Goal: Task Accomplishment & Management: Use online tool/utility

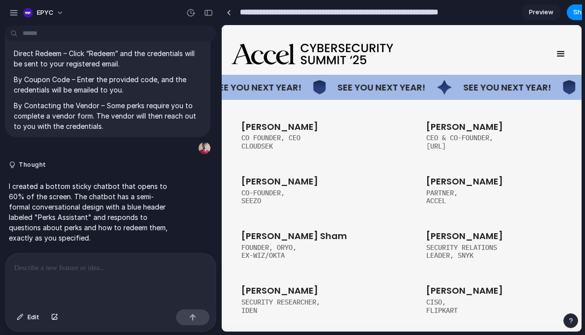
scroll to position [2064, 0]
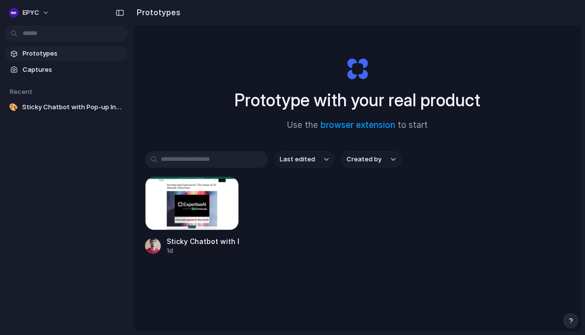
click at [63, 59] on link "Prototypes" at bounding box center [66, 53] width 123 height 15
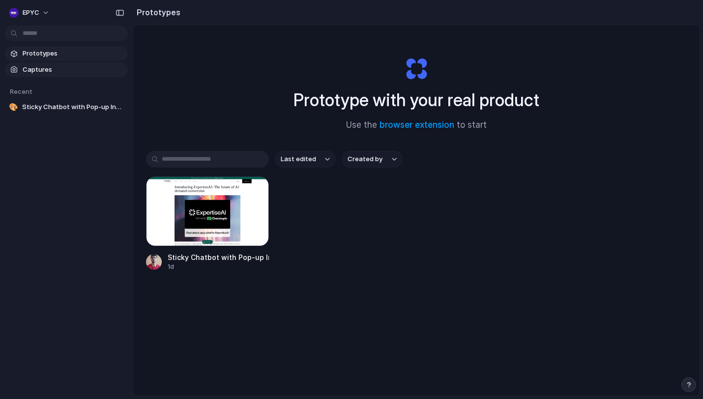
click at [48, 70] on span "Captures" at bounding box center [73, 70] width 101 height 10
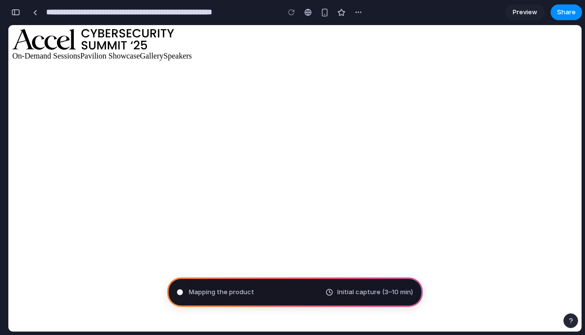
type input "**********"
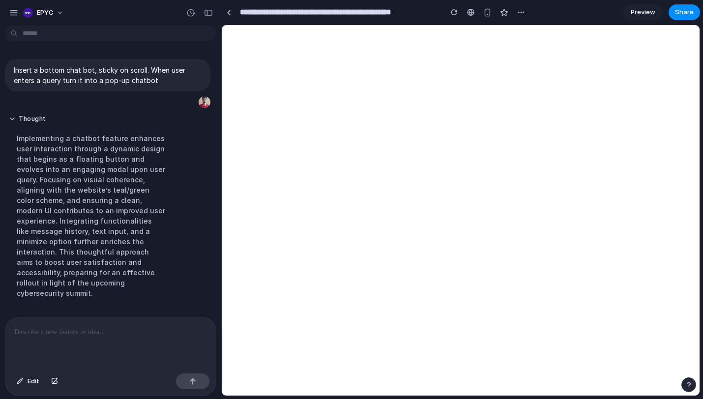
scroll to position [96, 0]
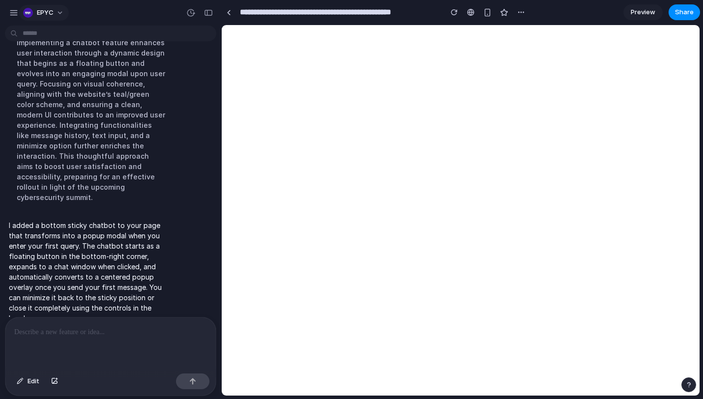
click at [59, 9] on button "EPYC" at bounding box center [44, 13] width 50 height 16
click at [59, 9] on div "Settings Invite members Change theme Sign out" at bounding box center [351, 199] width 703 height 399
click at [102, 330] on p at bounding box center [110, 332] width 193 height 12
click at [36, 383] on span "Edit" at bounding box center [34, 382] width 12 height 10
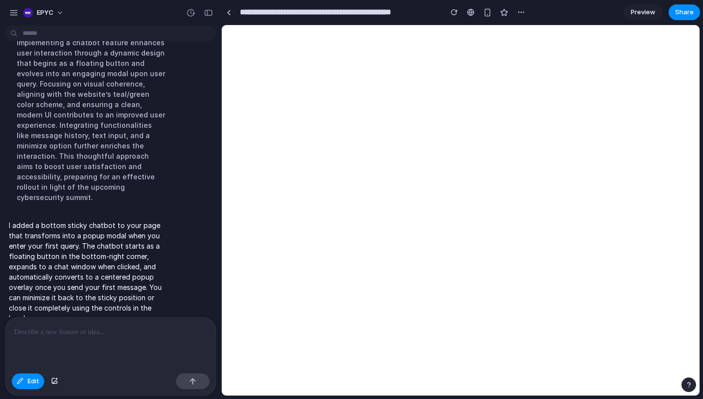
click at [85, 329] on p at bounding box center [110, 332] width 193 height 12
click at [31, 382] on span "Edit" at bounding box center [34, 382] width 12 height 10
click at [48, 341] on div at bounding box center [110, 344] width 210 height 52
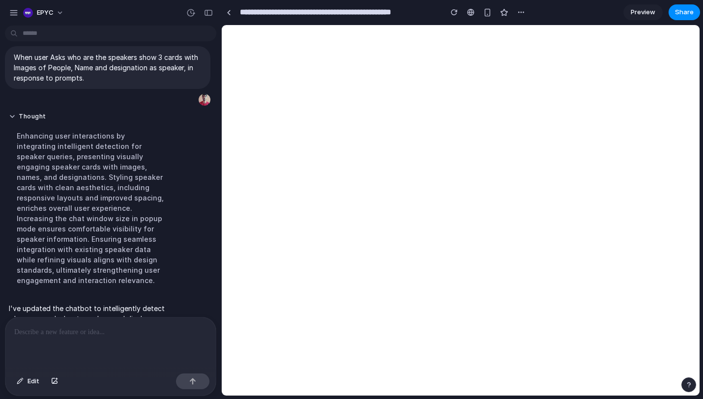
scroll to position [289, 0]
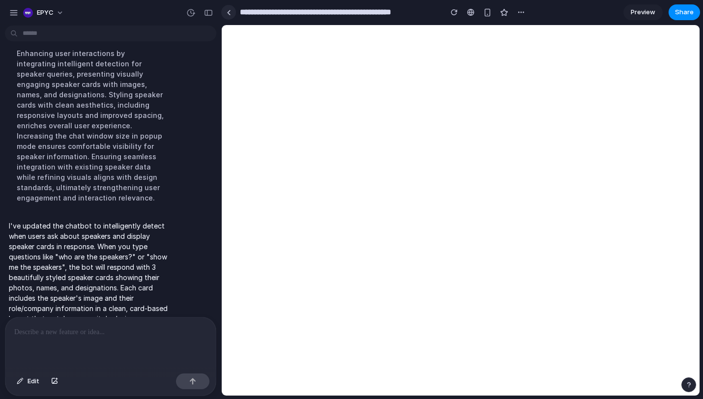
click at [227, 16] on link at bounding box center [228, 12] width 15 height 15
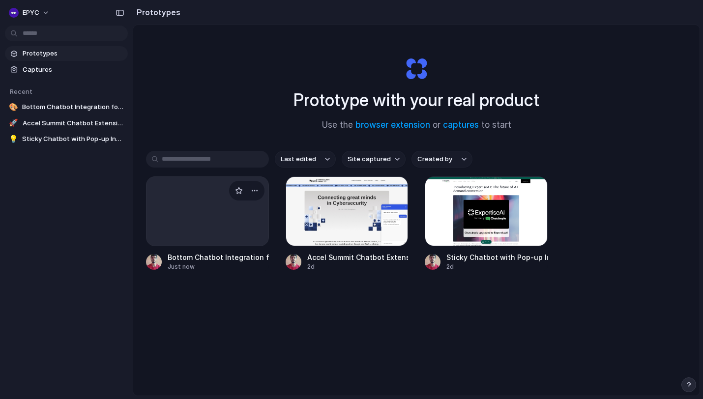
click at [182, 238] on div at bounding box center [207, 212] width 123 height 70
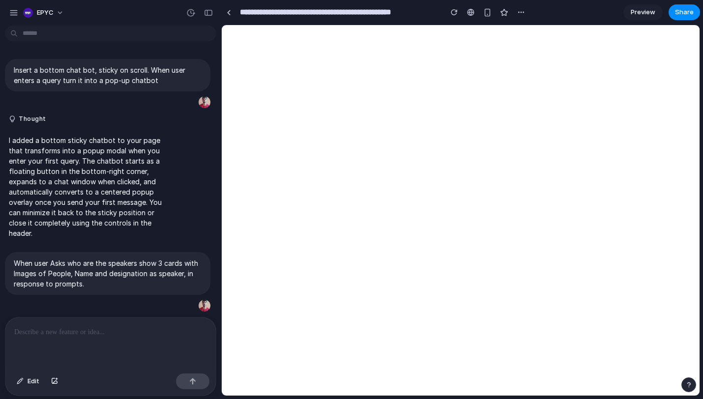
scroll to position [128, 0]
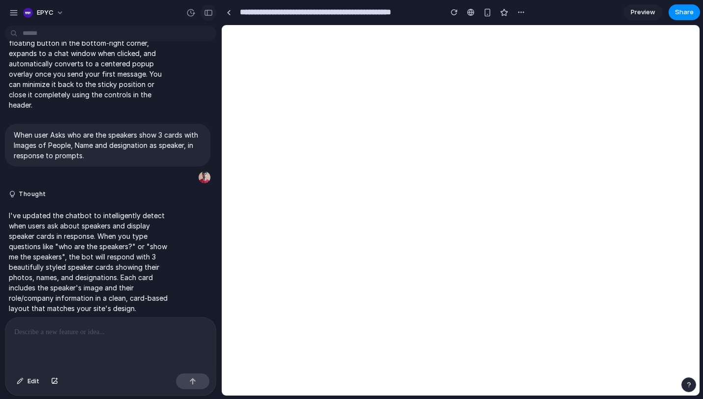
click at [213, 15] on button "button" at bounding box center [209, 13] width 16 height 16
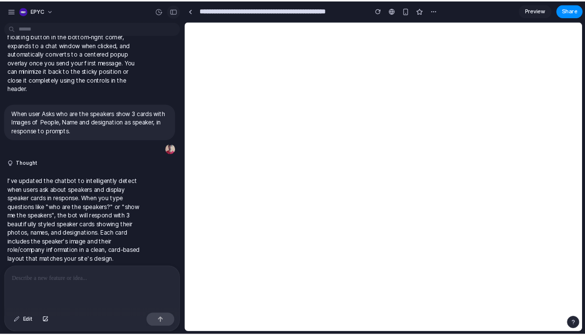
scroll to position [407, 0]
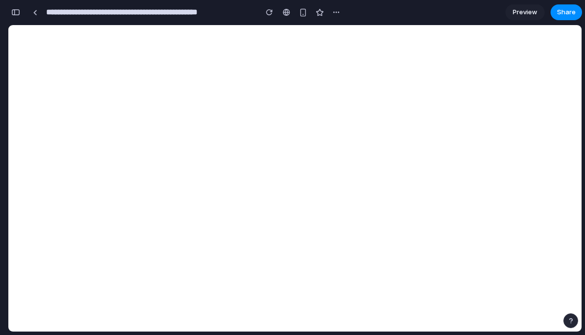
scroll to position [575, 0]
click at [305, 12] on div "button" at bounding box center [303, 12] width 8 height 8
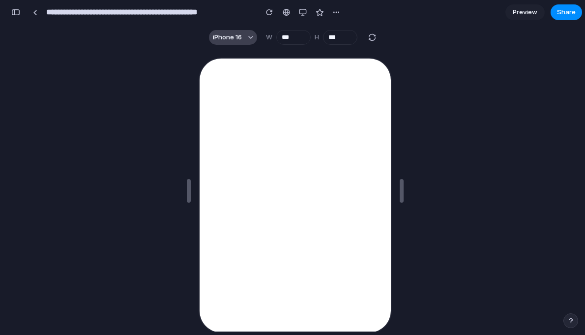
click at [249, 34] on button "iPhone 16" at bounding box center [233, 37] width 48 height 15
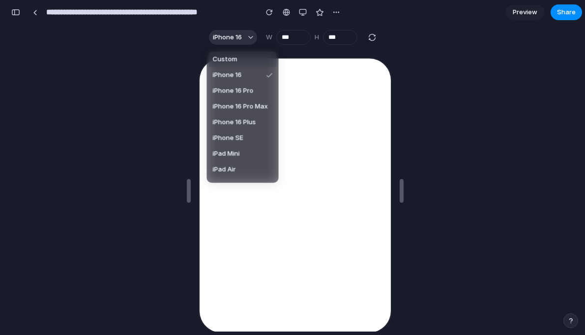
click at [304, 17] on div "Custom iPhone 16 iPhone 16 Pro iPhone 16 Pro Max iPhone 16 Plus iPhone SE iPad …" at bounding box center [292, 167] width 585 height 335
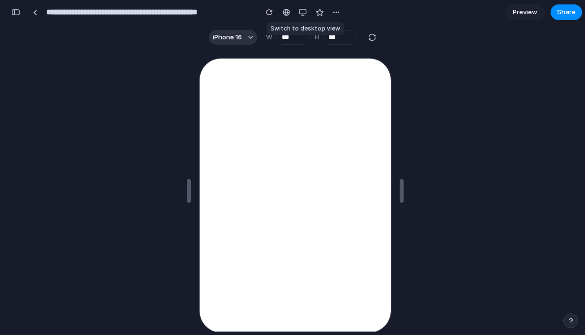
click at [304, 17] on button "button" at bounding box center [302, 12] width 15 height 15
